Goal: Information Seeking & Learning: Check status

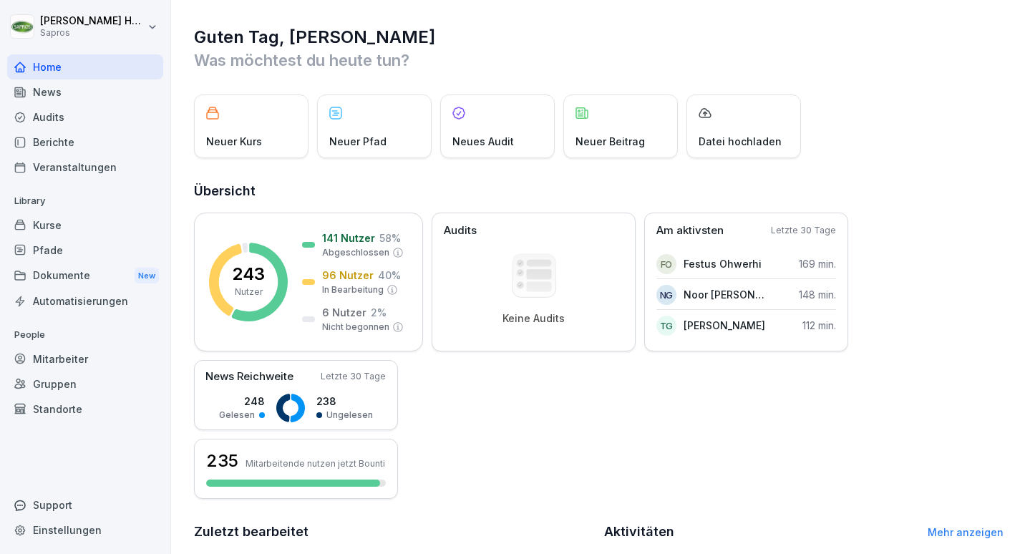
click at [107, 143] on div "Berichte" at bounding box center [85, 142] width 156 height 25
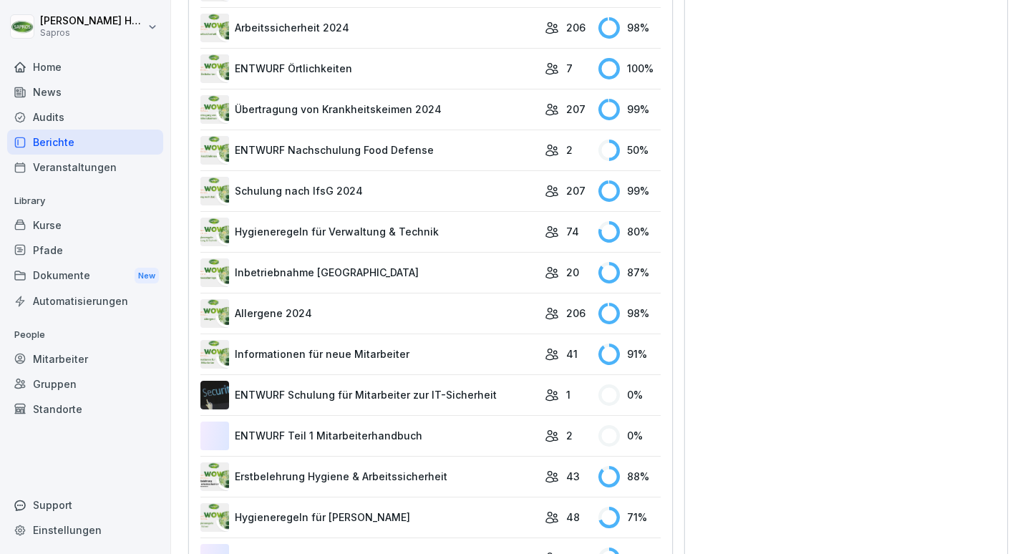
scroll to position [957, 0]
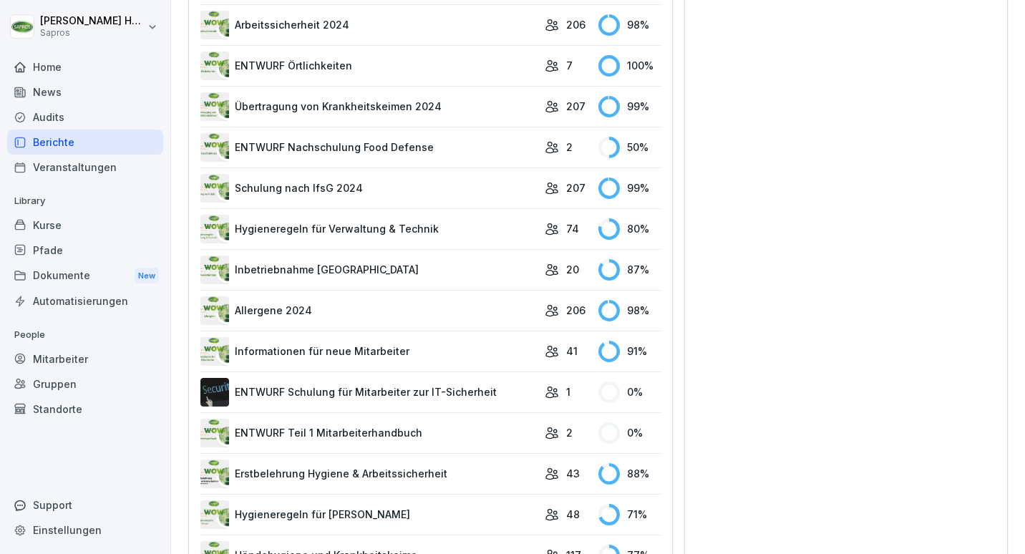
click at [768, 210] on div "Standortfortschritt Abschluss aller zugewiesenen Kurse pro Standort [GEOGRAPHIC…" at bounding box center [845, 267] width 323 height 1619
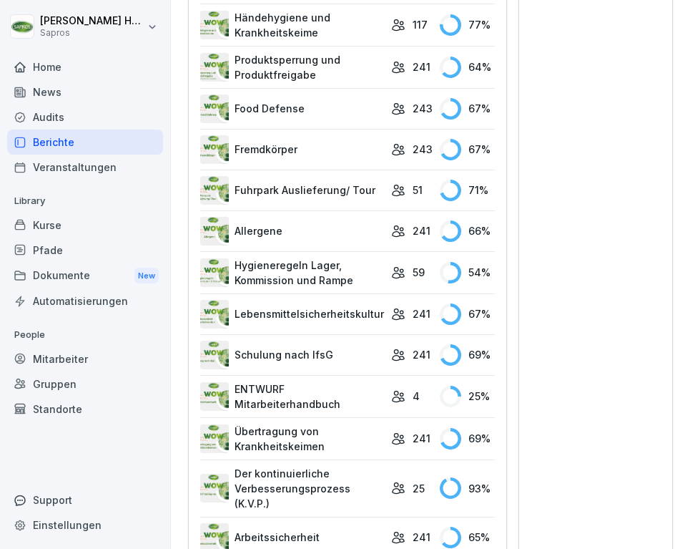
scroll to position [1931, 0]
click at [315, 135] on link "Fremdkörper" at bounding box center [292, 149] width 184 height 29
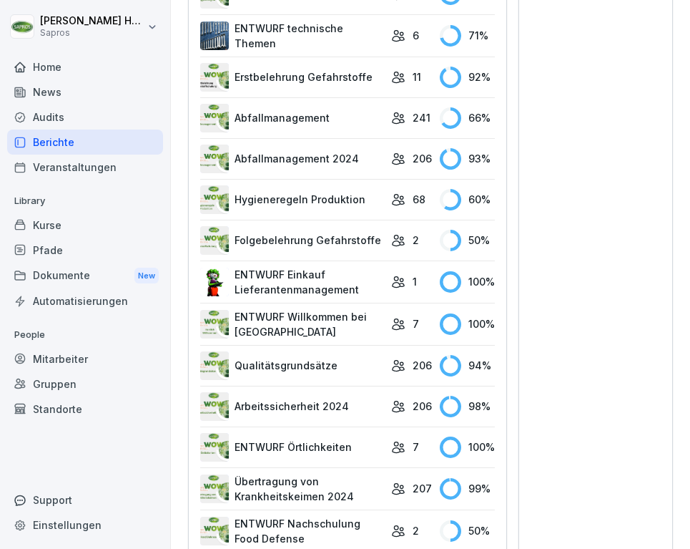
scroll to position [778, 0]
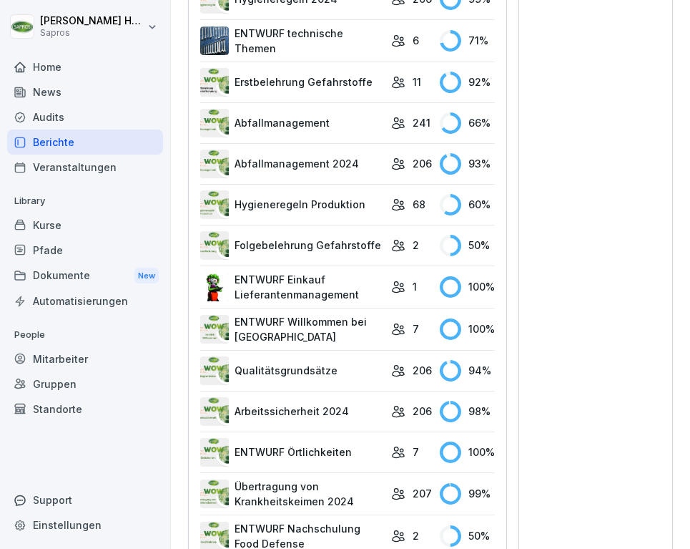
click at [326, 118] on link "Abfallmanagement" at bounding box center [292, 123] width 184 height 29
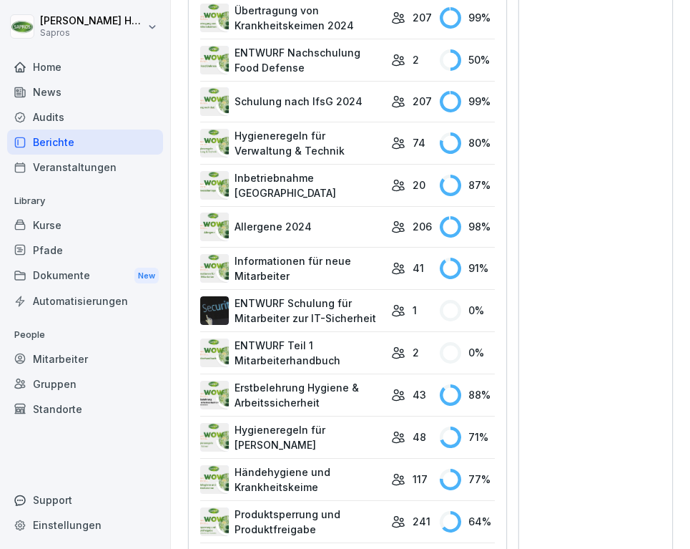
scroll to position [1253, 0]
click at [326, 140] on link "Hygieneregeln für Verwaltung & Technik" at bounding box center [292, 144] width 184 height 30
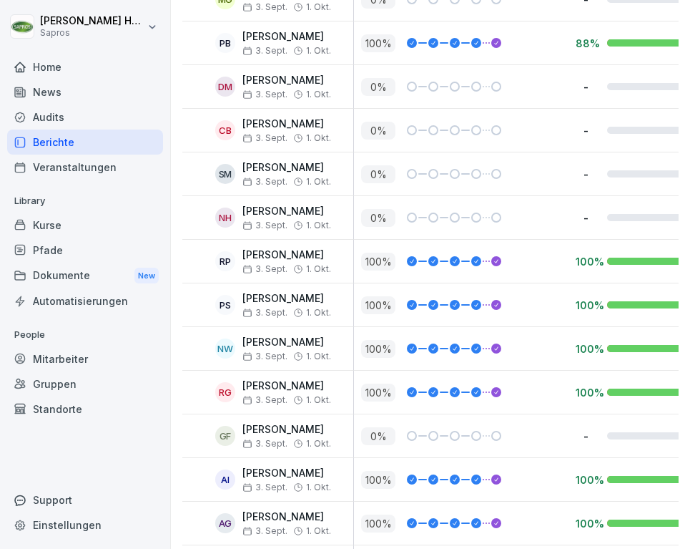
scroll to position [1167, 0]
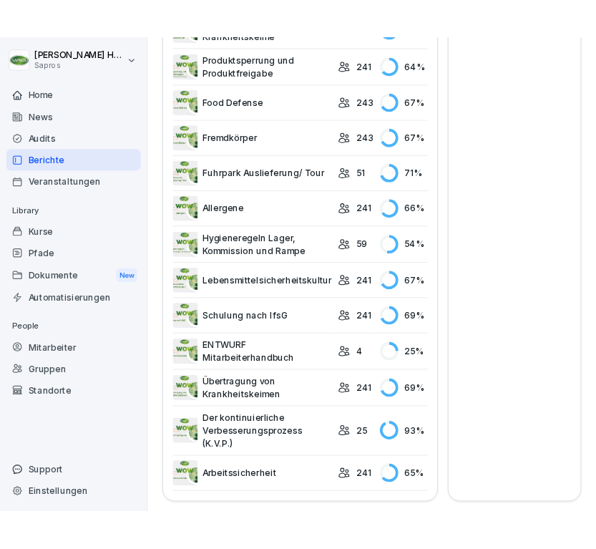
scroll to position [1279, 0]
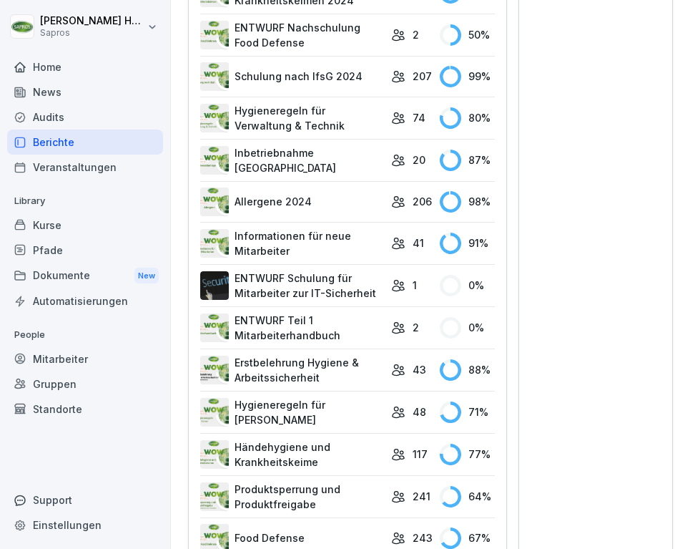
click at [584, 305] on div "Standortfortschritt Abschluss aller zugewiesenen Kurse pro Standort [GEOGRAPHIC…" at bounding box center [596, 168] width 155 height 1661
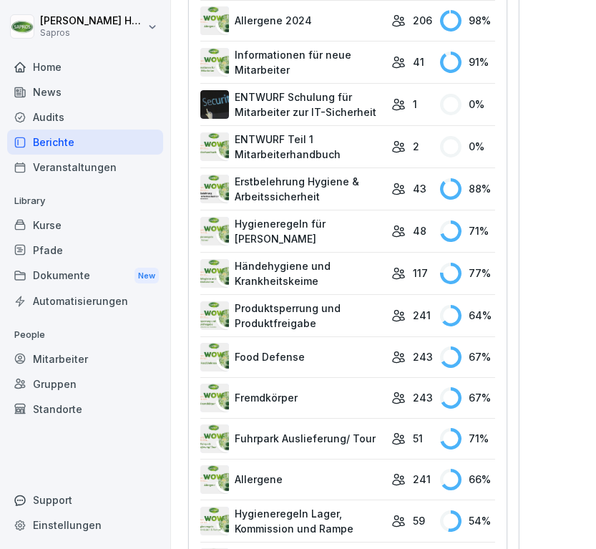
scroll to position [1467, 0]
